Goal: Check status: Check status

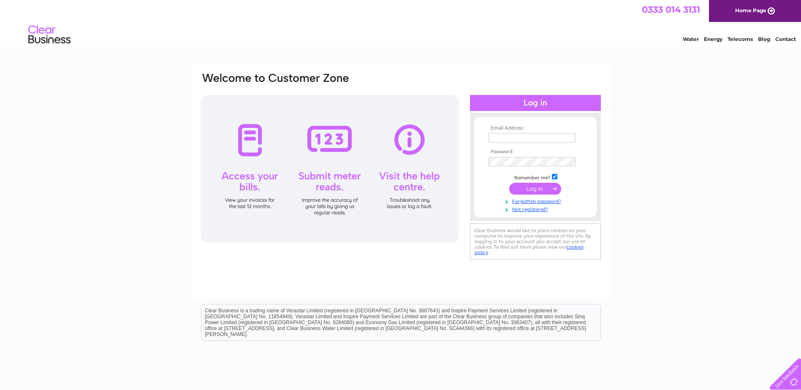
type input "[EMAIL_ADDRESS][DOMAIN_NAME]"
click at [543, 189] on input "submit" at bounding box center [535, 189] width 52 height 12
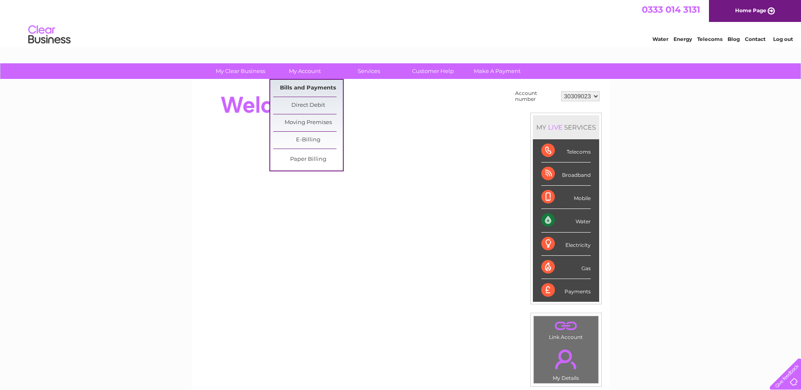
click at [311, 87] on link "Bills and Payments" at bounding box center [308, 88] width 70 height 17
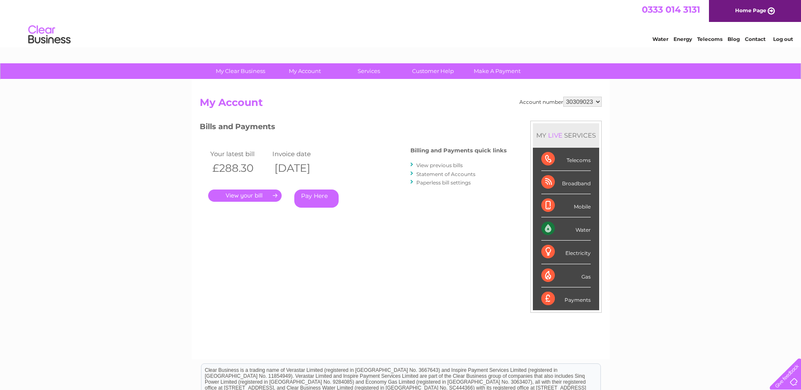
click at [244, 195] on link "." at bounding box center [244, 195] width 73 height 12
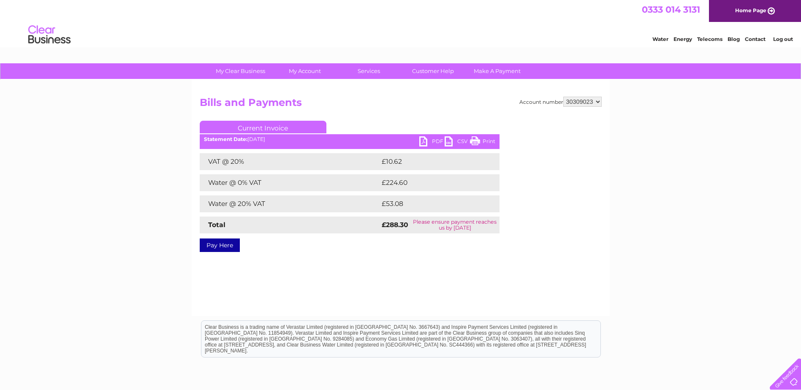
click at [426, 141] on link "PDF" at bounding box center [431, 142] width 25 height 12
